Goal: Transaction & Acquisition: Book appointment/travel/reservation

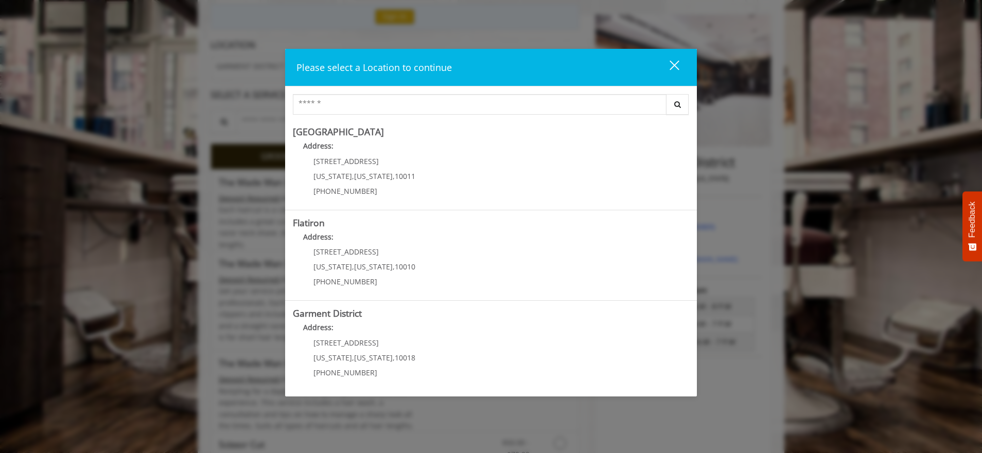
scroll to position [154, 0]
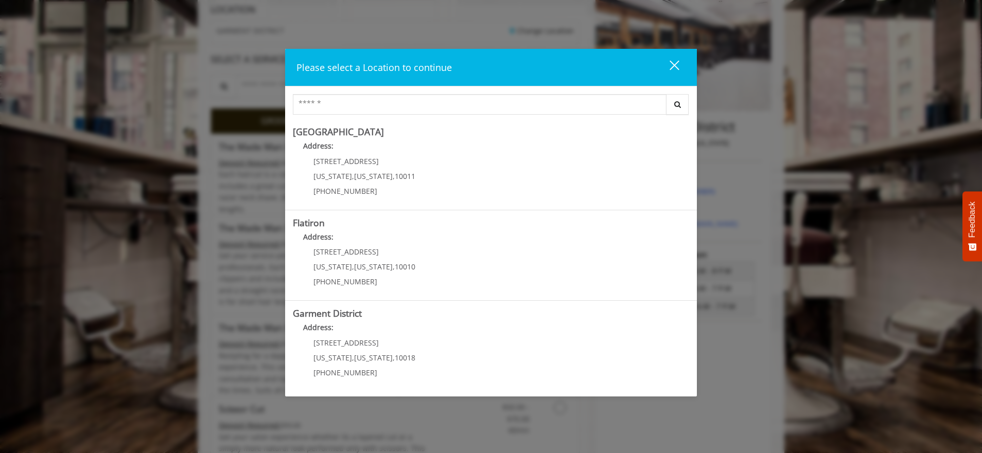
click at [367, 342] on p "1400 Broadway" at bounding box center [364, 343] width 102 height 8
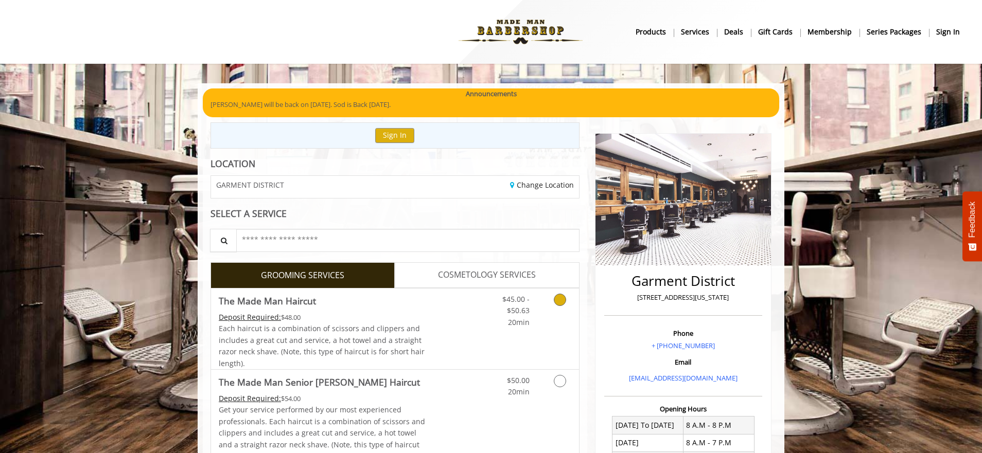
click at [563, 299] on icon "Grooming services" at bounding box center [560, 300] width 12 height 12
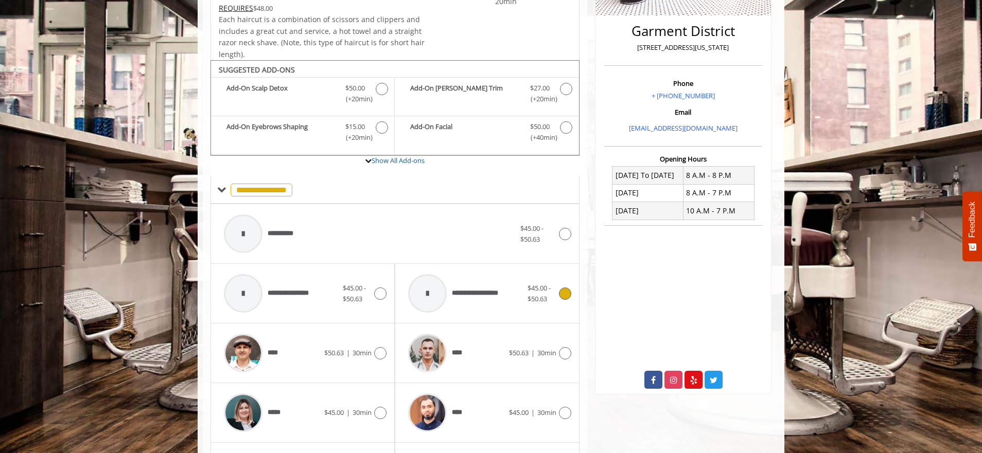
scroll to position [310, 0]
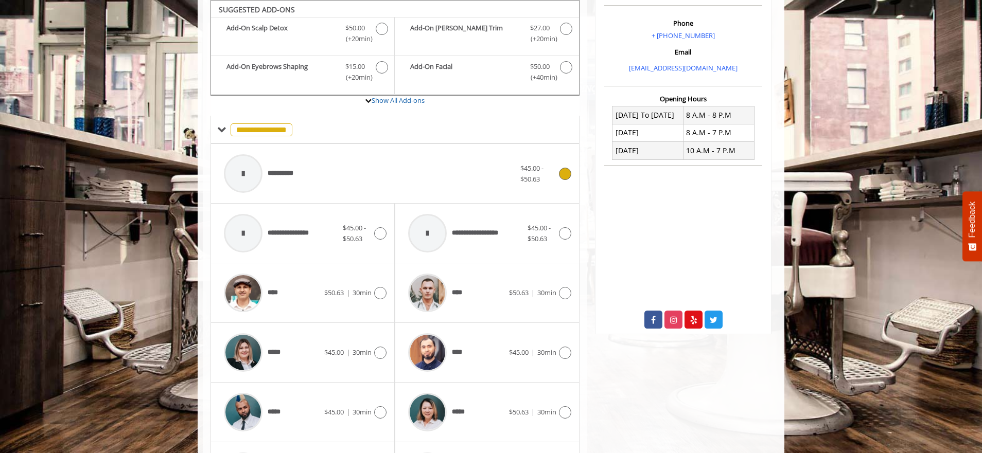
click at [564, 173] on icon at bounding box center [565, 174] width 12 height 12
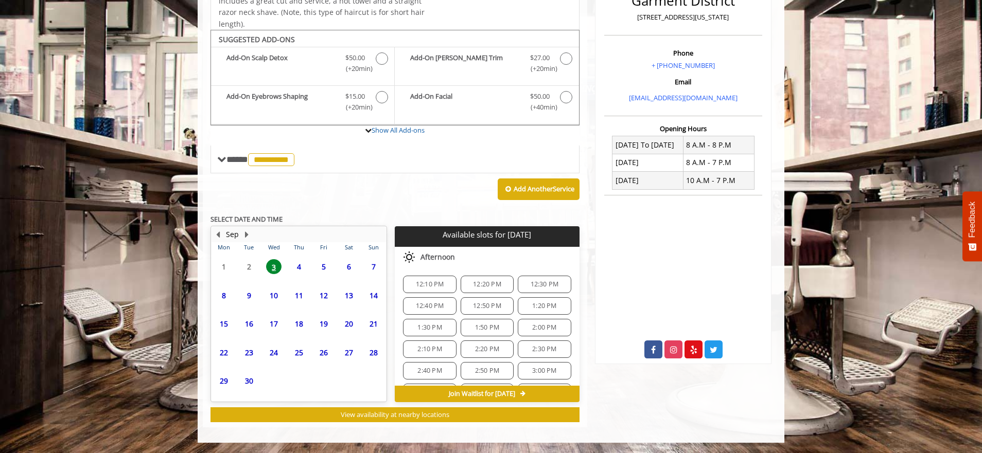
scroll to position [280, 0]
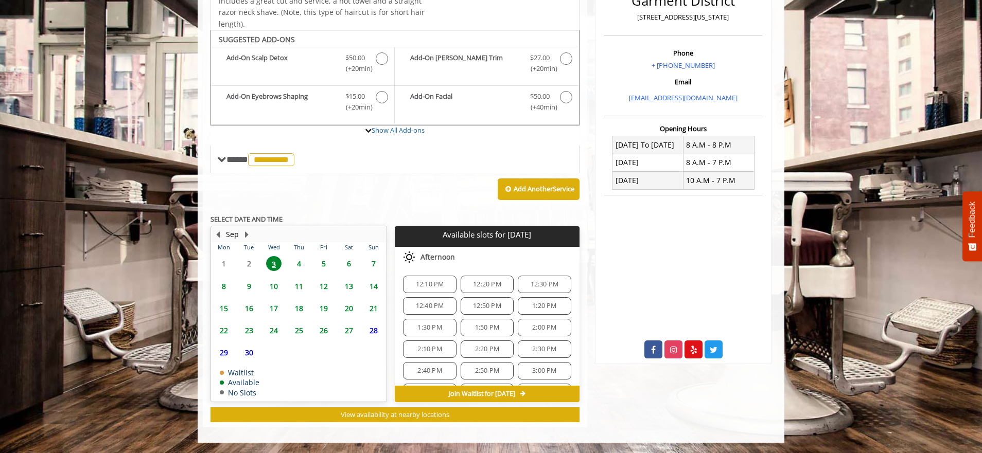
click at [437, 286] on span "12:10 PM" at bounding box center [430, 284] width 28 height 8
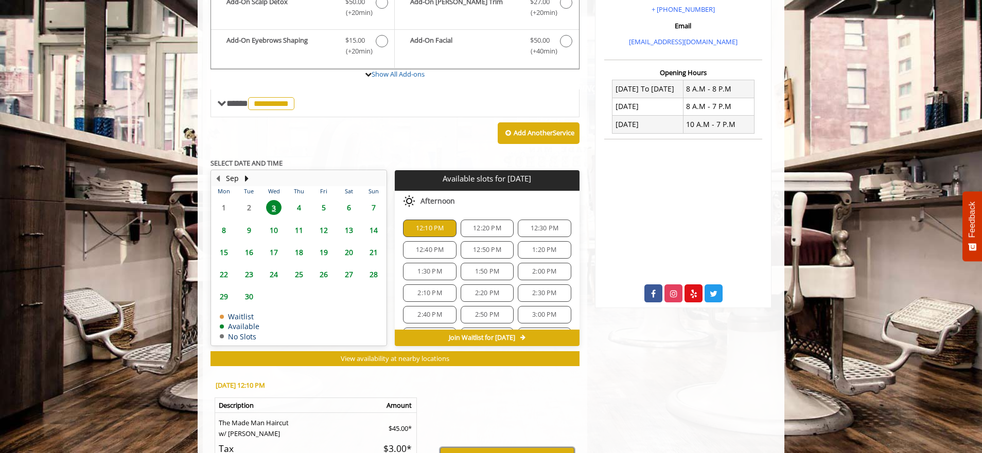
scroll to position [311, 0]
